Goal: Navigation & Orientation: Find specific page/section

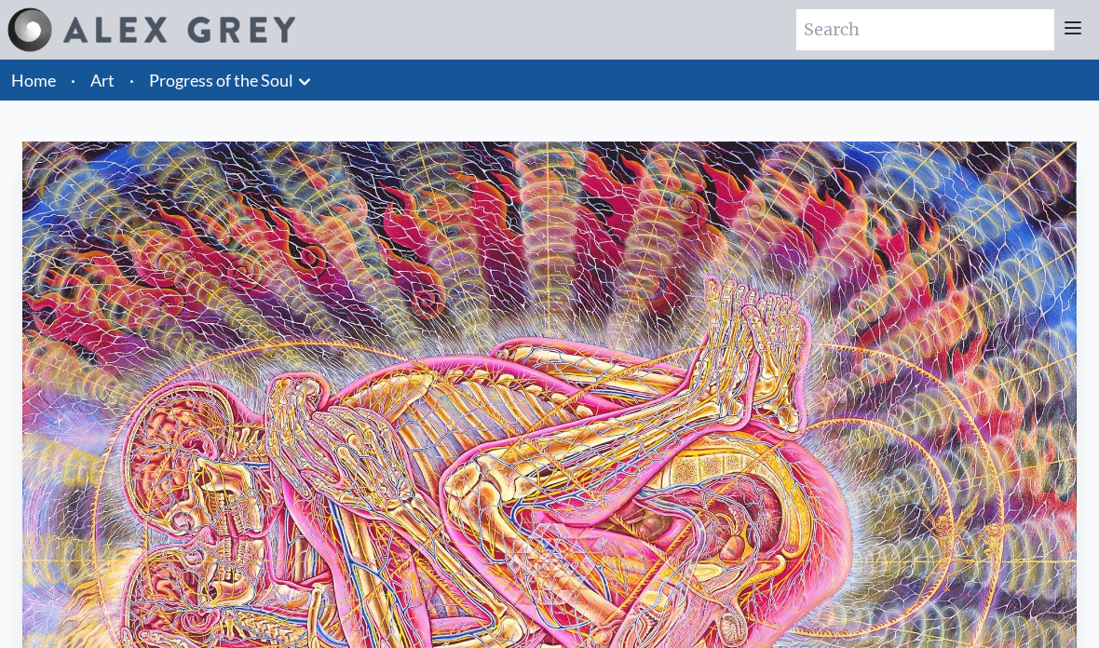
click at [955, 396] on img "15 / 133" at bounding box center [549, 560] width 1054 height 837
click at [274, 74] on link "Progress of the Soul" at bounding box center [221, 80] width 144 height 26
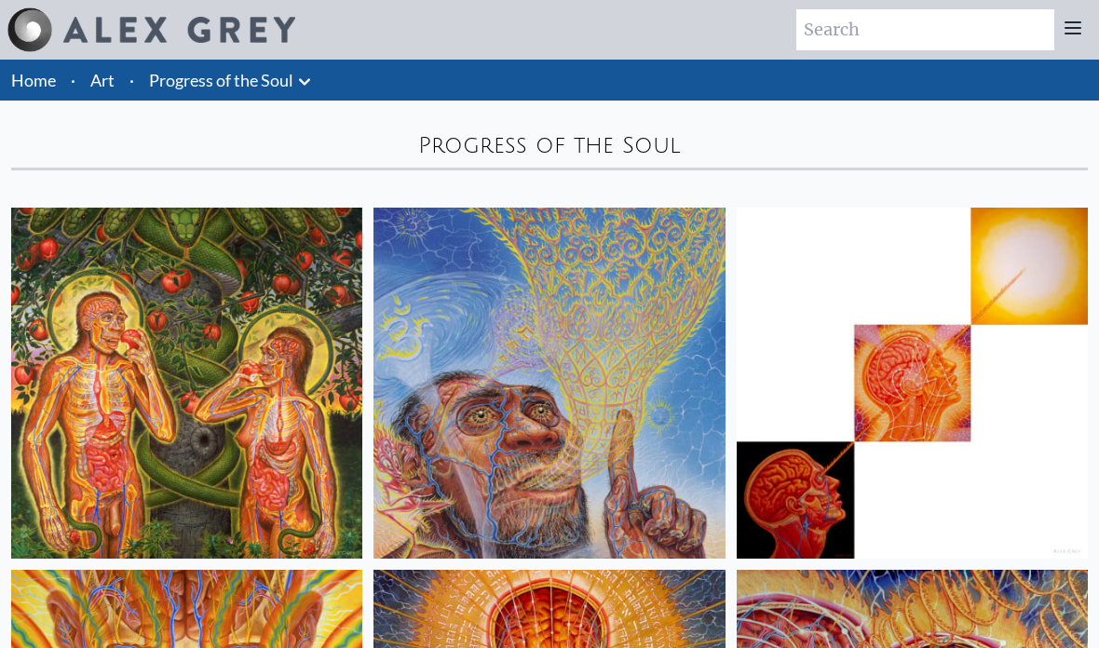
click at [207, 88] on link "Progress of the Soul" at bounding box center [221, 80] width 144 height 26
click at [287, 84] on link "Progress of the Soul" at bounding box center [221, 80] width 144 height 26
click at [310, 88] on icon at bounding box center [304, 82] width 22 height 22
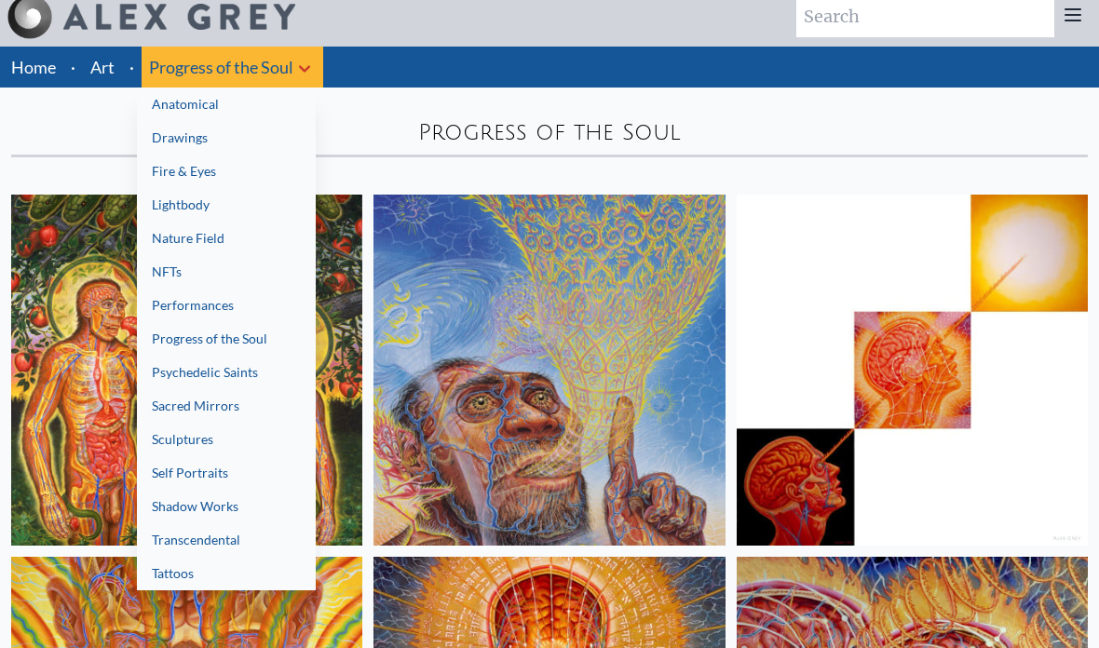
scroll to position [14, 0]
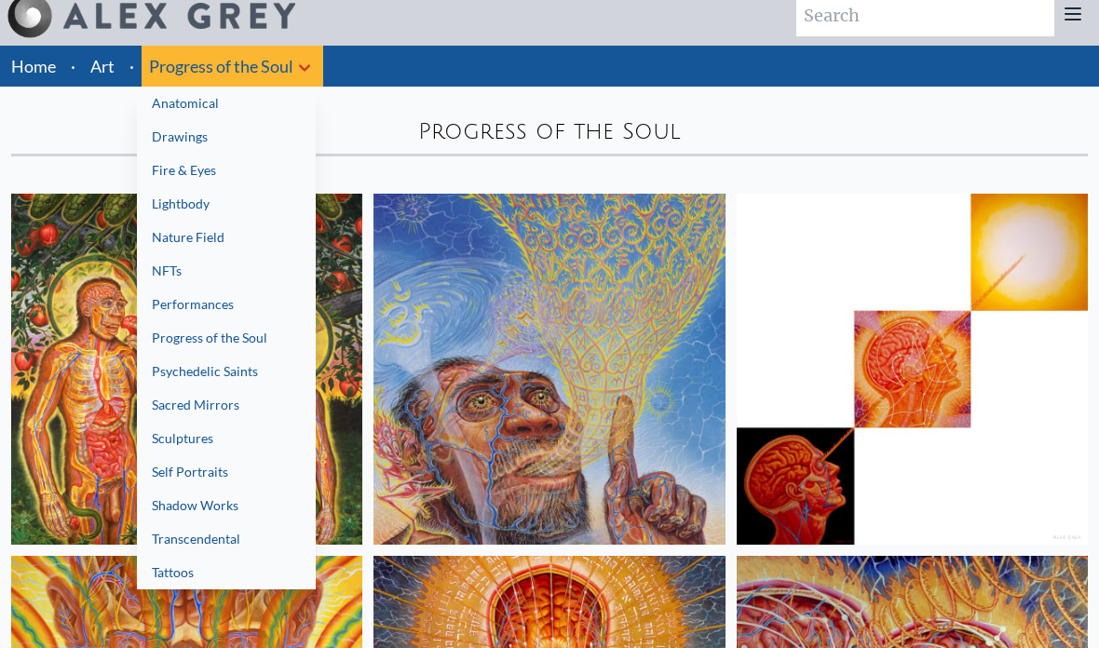
click at [174, 102] on link "Anatomical" at bounding box center [226, 104] width 179 height 34
